Goal: Check status: Check status

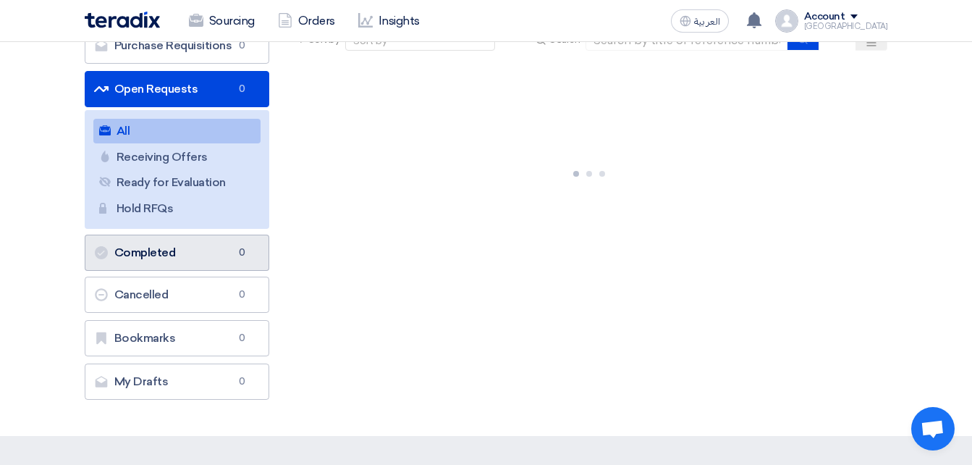
scroll to position [145, 0]
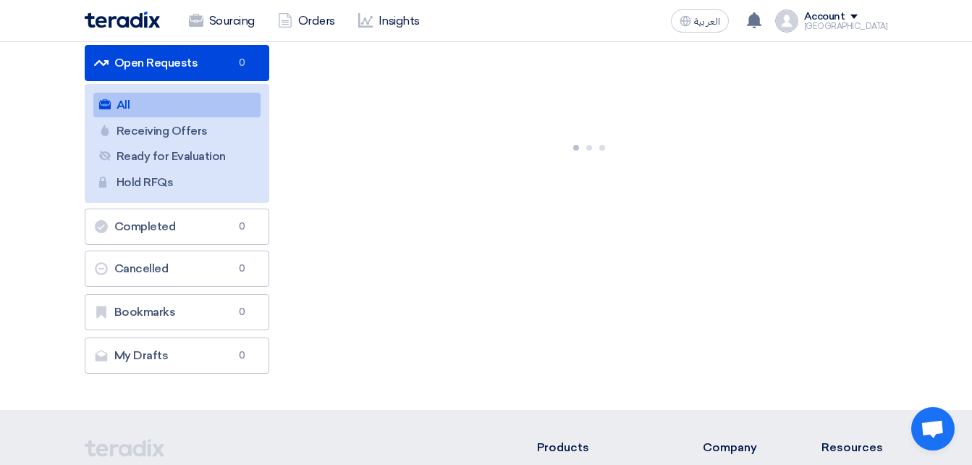
click at [216, 127] on link "Receiving Offers Receiving Offers" at bounding box center [176, 131] width 167 height 25
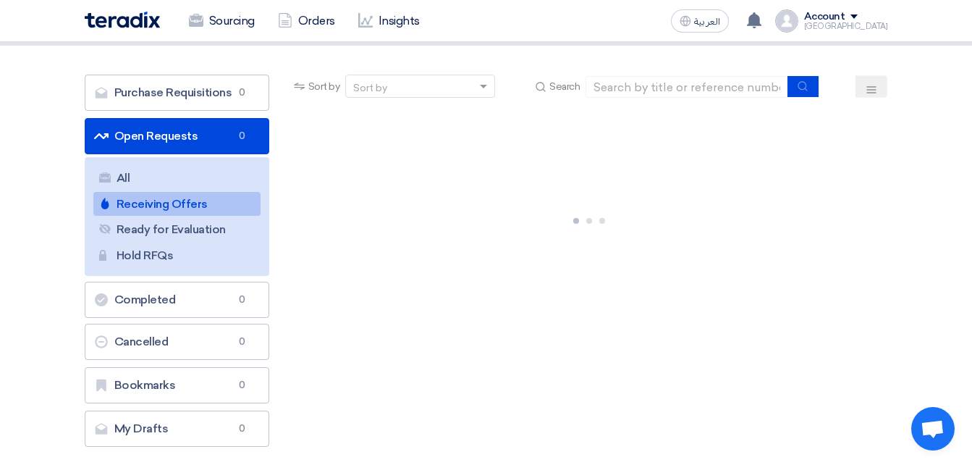
scroll to position [72, 0]
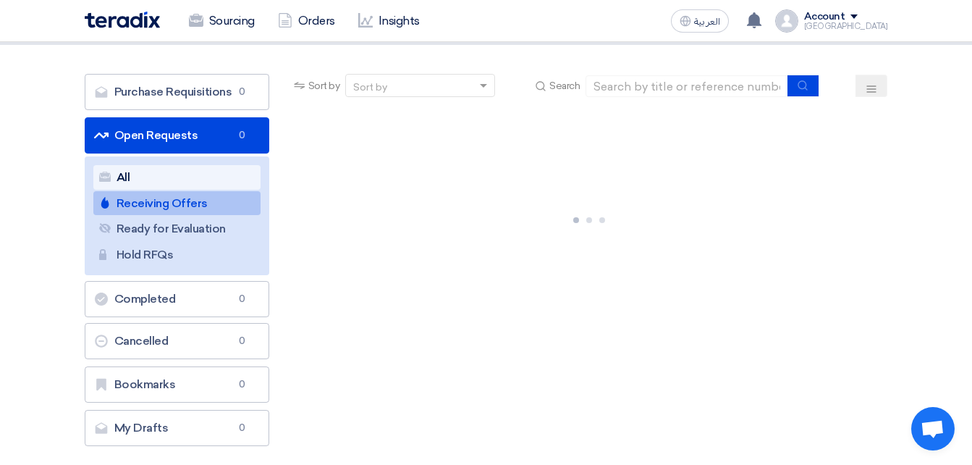
click at [212, 175] on link "All All" at bounding box center [176, 177] width 167 height 25
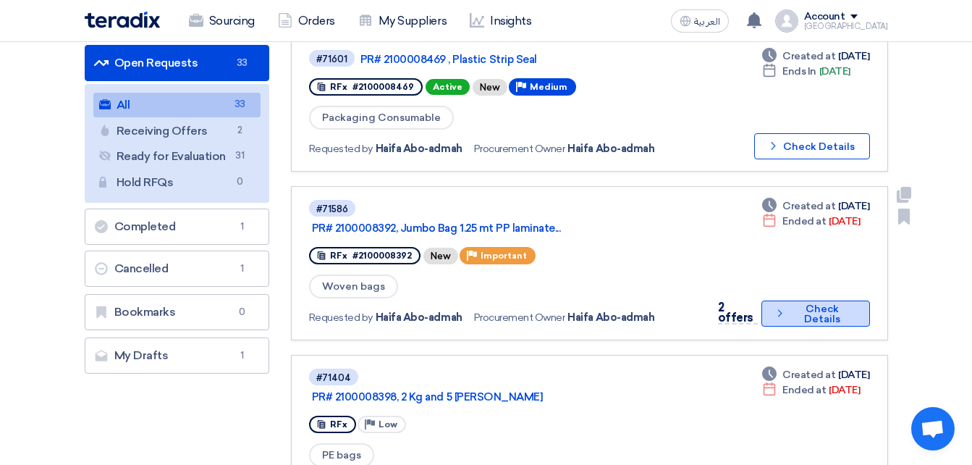
click at [836, 306] on button "Check details Check Details" at bounding box center [815, 313] width 108 height 26
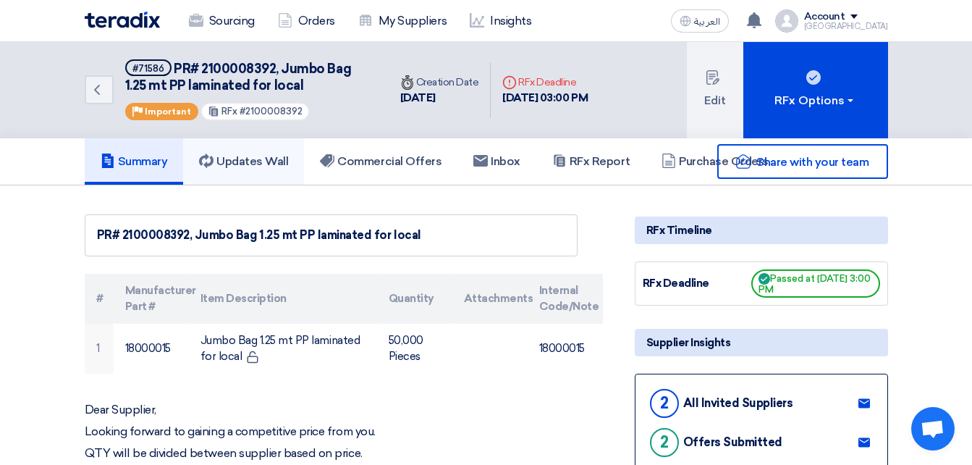
click at [276, 148] on link "Updates Wall" at bounding box center [243, 161] width 121 height 46
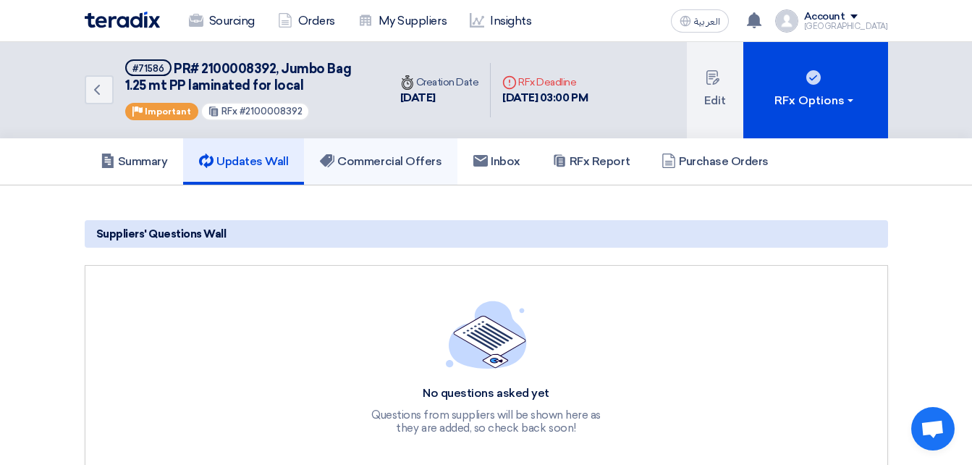
click at [387, 166] on h5 "Commercial Offers" at bounding box center [381, 161] width 122 height 14
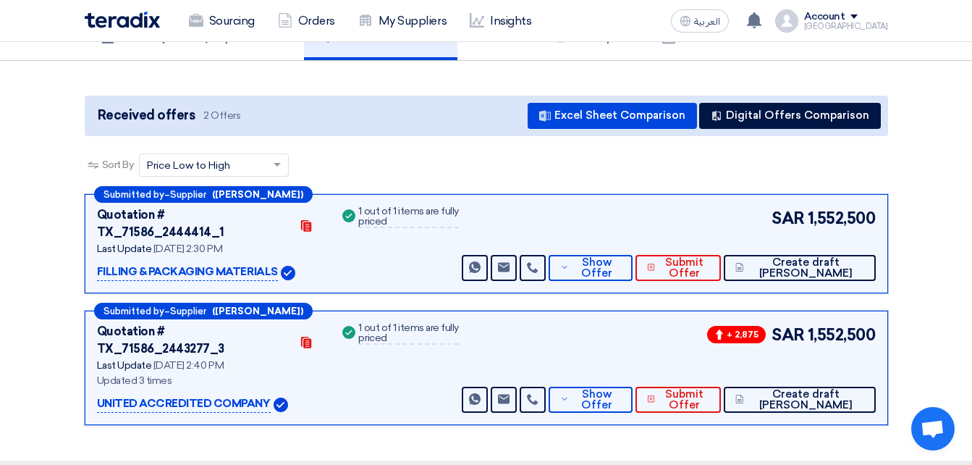
scroll to position [145, 0]
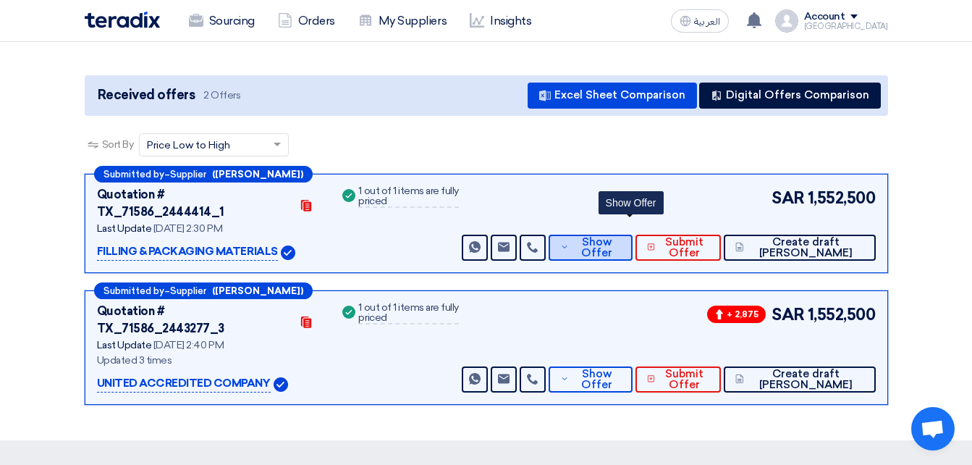
click at [620, 237] on span "Show Offer" at bounding box center [596, 248] width 48 height 22
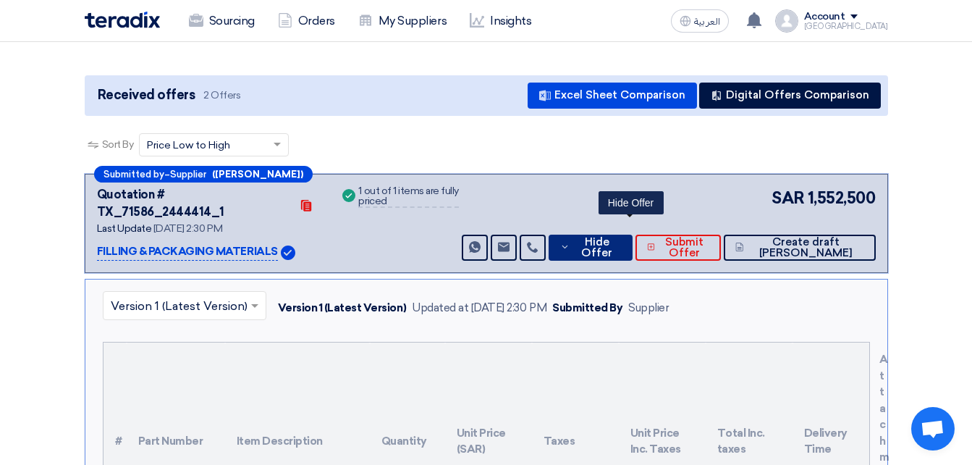
click at [620, 237] on span "Hide Offer" at bounding box center [596, 248] width 47 height 22
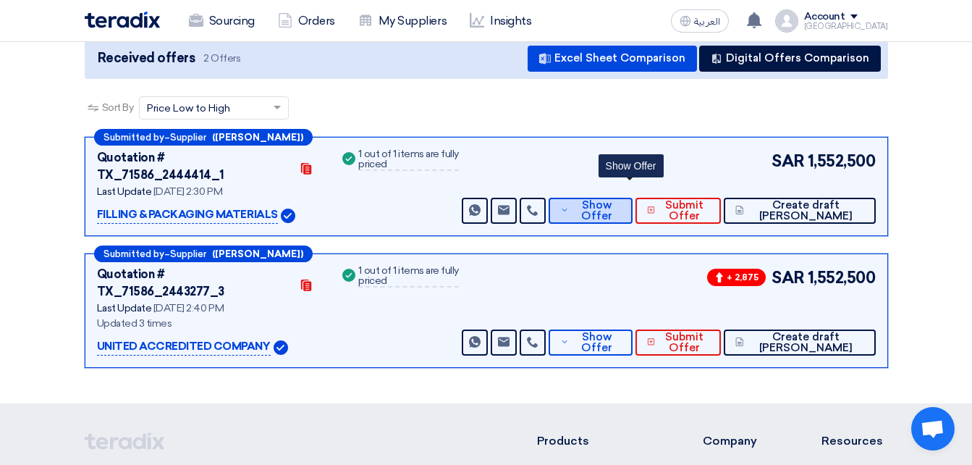
scroll to position [217, 0]
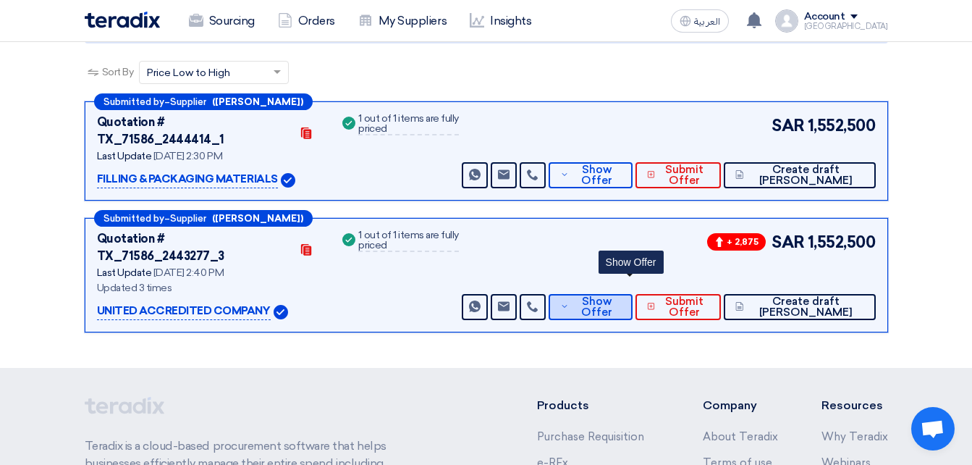
click at [620, 296] on span "Show Offer" at bounding box center [596, 307] width 48 height 22
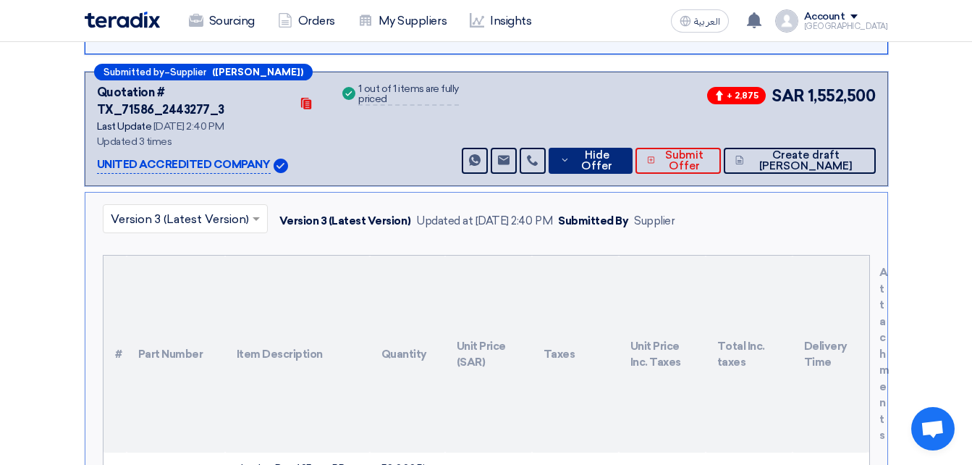
scroll to position [362, 0]
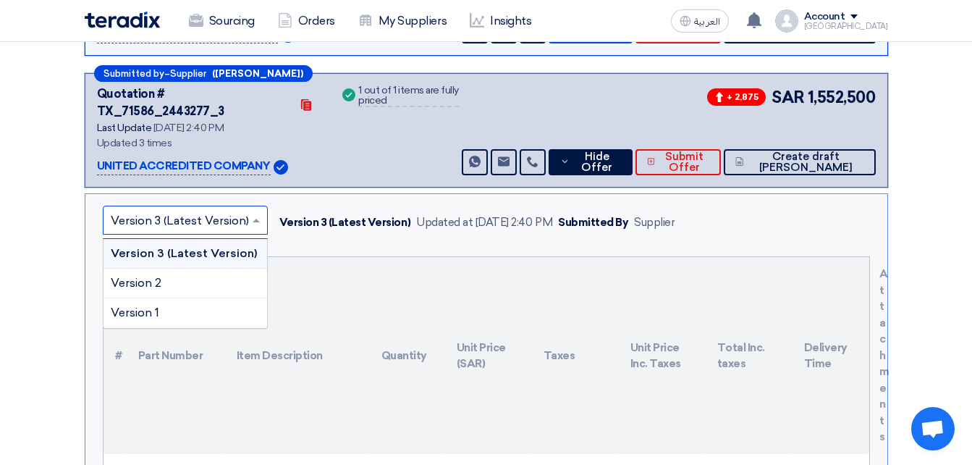
click at [151, 206] on div "× Version 3 (Latest Version)" at bounding box center [185, 220] width 165 height 29
click at [139, 276] on span "Version 2" at bounding box center [136, 283] width 51 height 14
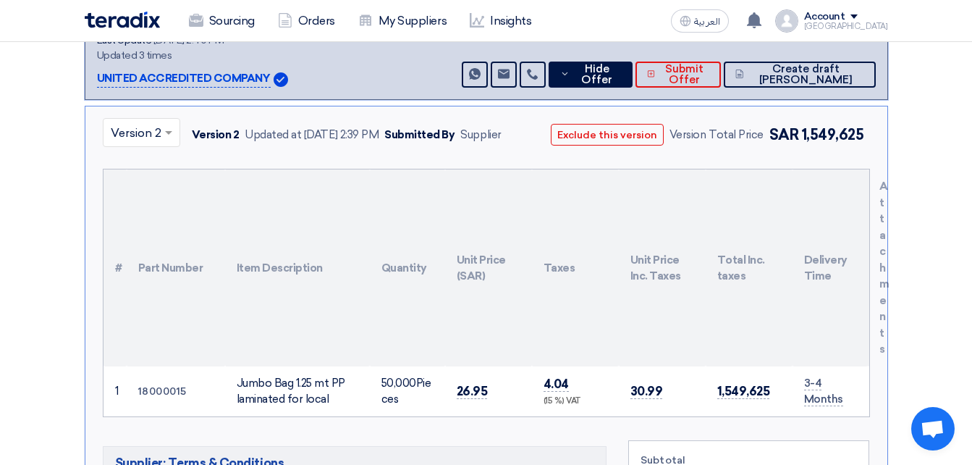
scroll to position [434, 0]
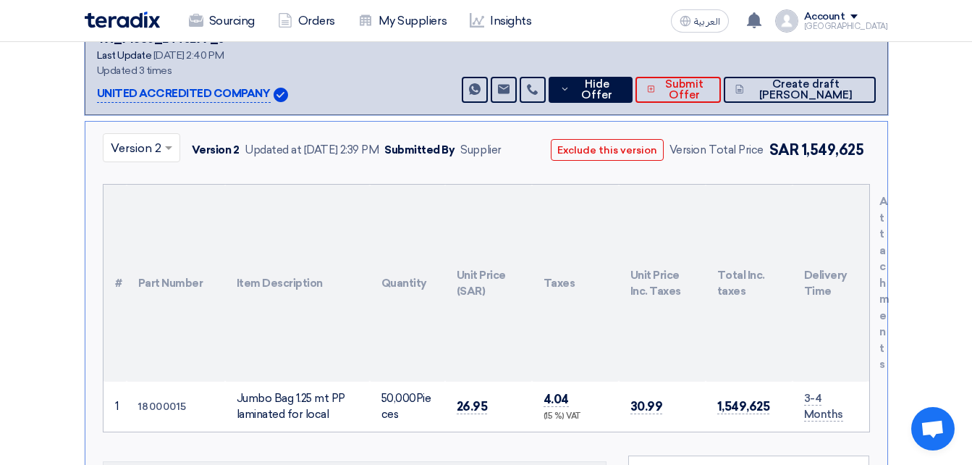
click at [172, 133] on div "× Version 2" at bounding box center [141, 147] width 77 height 29
click at [122, 226] on div "Version 1" at bounding box center [141, 240] width 76 height 29
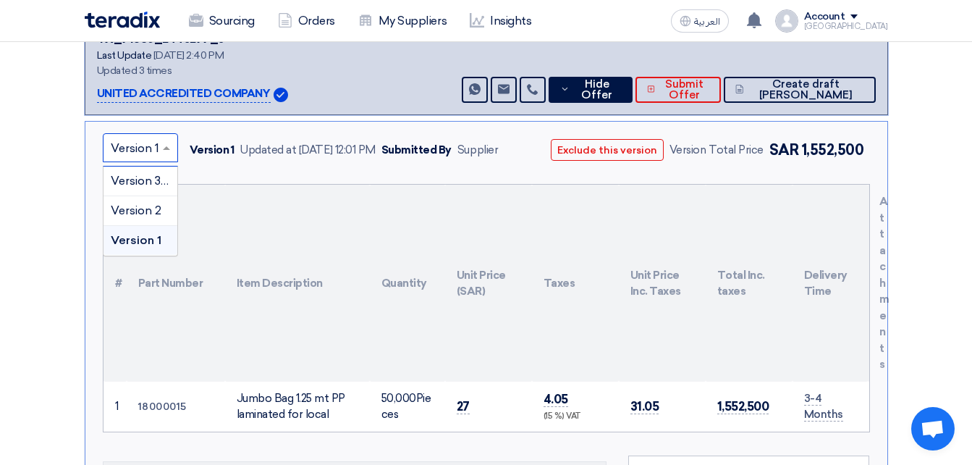
click at [154, 137] on input "text" at bounding box center [133, 149] width 45 height 24
click at [137, 203] on span "Version 2" at bounding box center [136, 210] width 51 height 14
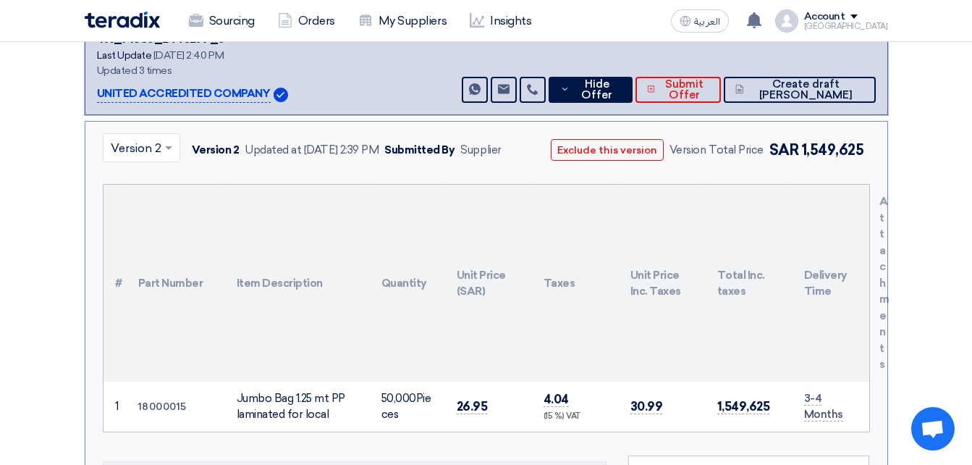
click at [158, 133] on div "× Version 2" at bounding box center [141, 147] width 77 height 29
click at [156, 174] on span "Version 3 (Latest Version)" at bounding box center [180, 181] width 138 height 14
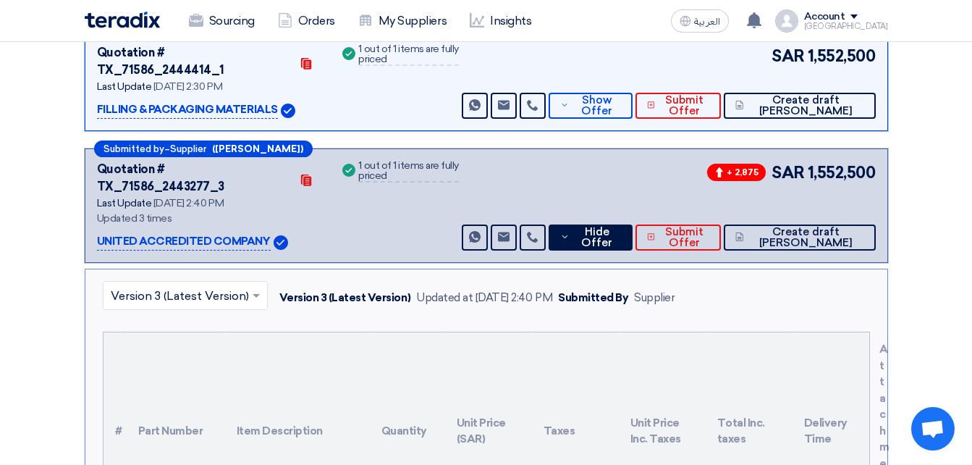
scroll to position [217, 0]
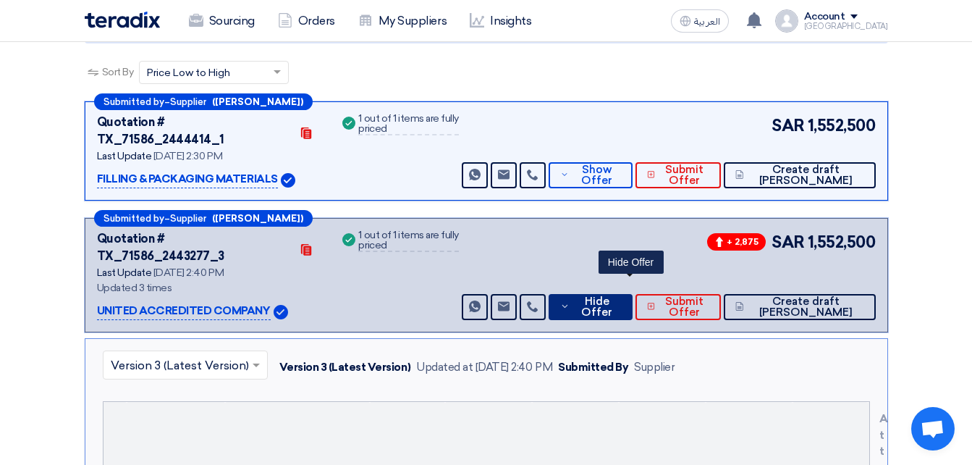
click at [591, 294] on button "Hide Offer" at bounding box center [590, 307] width 83 height 26
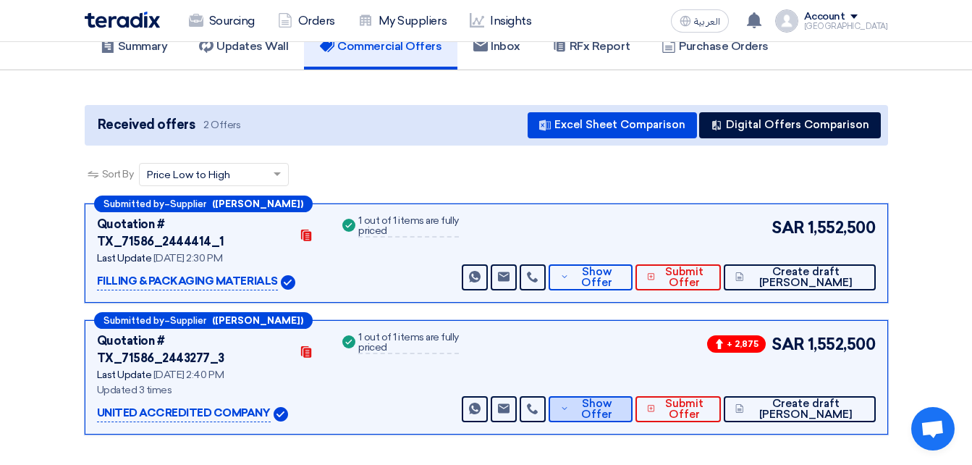
scroll to position [0, 0]
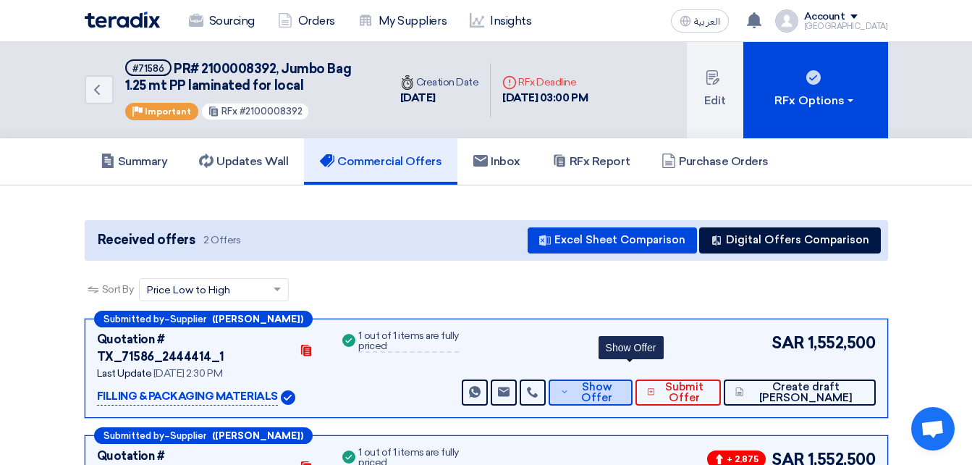
click at [620, 381] on span "Show Offer" at bounding box center [596, 392] width 48 height 22
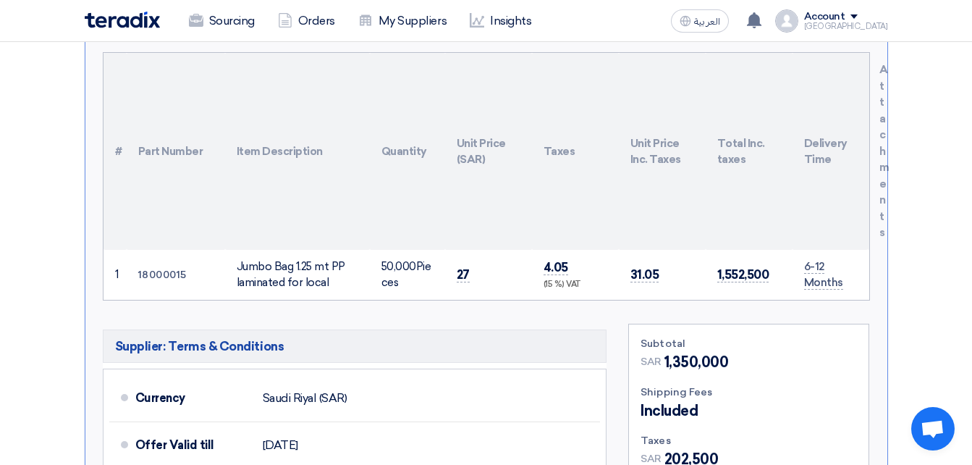
scroll to position [145, 0]
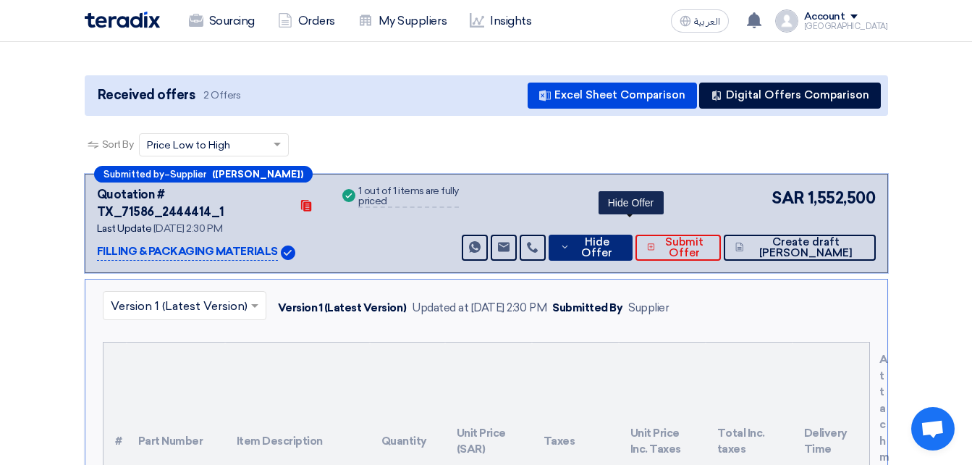
click at [601, 234] on button "Hide Offer" at bounding box center [590, 247] width 83 height 26
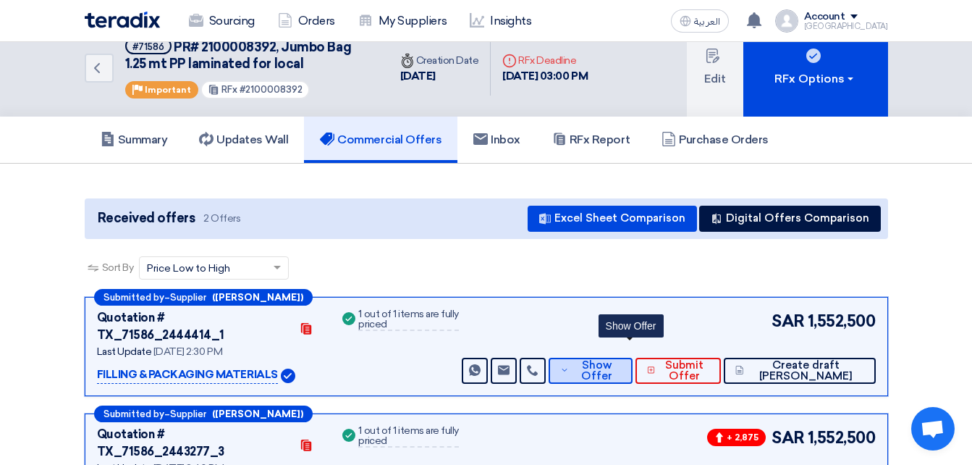
scroll to position [0, 0]
